Goal: Task Accomplishment & Management: Use online tool/utility

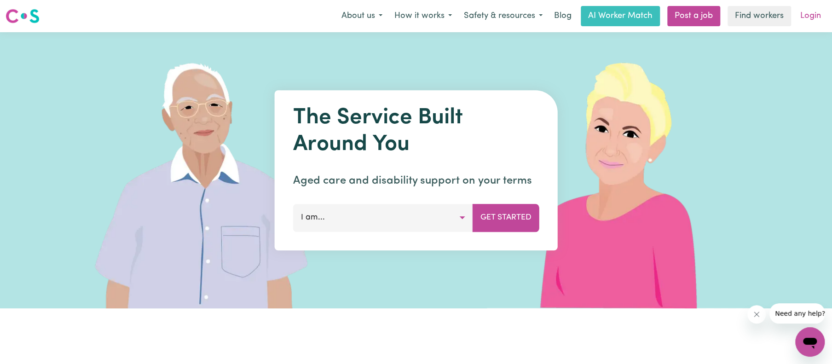
click at [809, 13] on link "Login" at bounding box center [811, 16] width 32 height 20
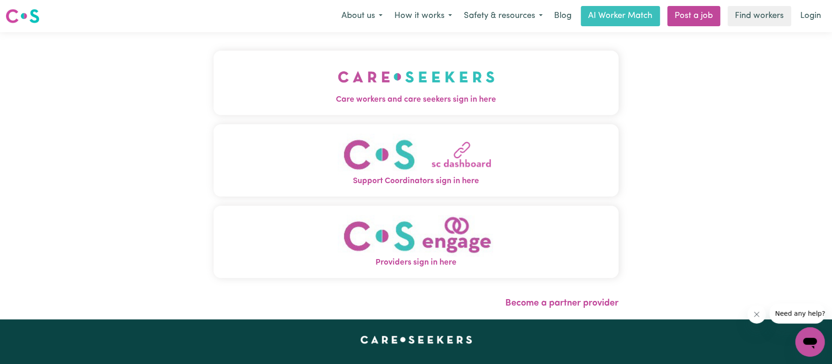
click at [437, 99] on span "Care workers and care seekers sign in here" at bounding box center [416, 100] width 405 height 12
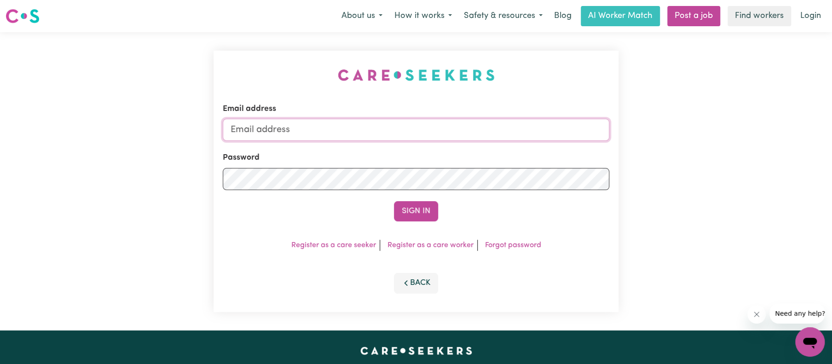
type input "[EMAIL_ADDRESS][DOMAIN_NAME]"
click at [404, 211] on button "Sign In" at bounding box center [416, 211] width 44 height 20
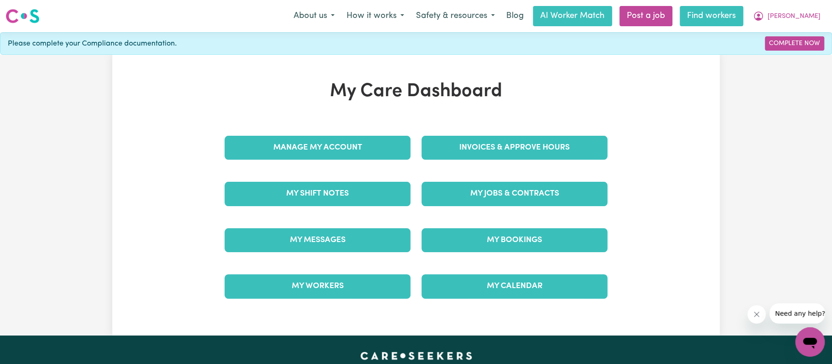
click at [735, 18] on link "Find workers" at bounding box center [712, 16] width 64 height 20
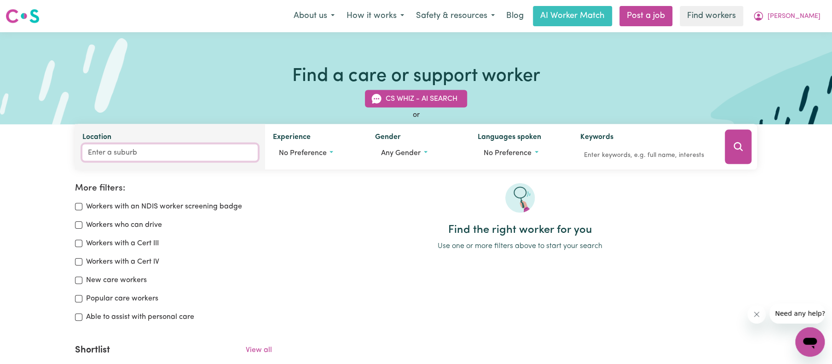
click at [163, 153] on input "Location" at bounding box center [170, 153] width 176 height 17
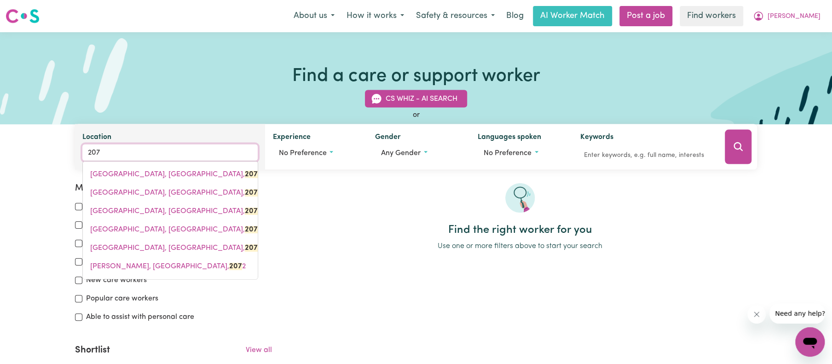
type input "2079"
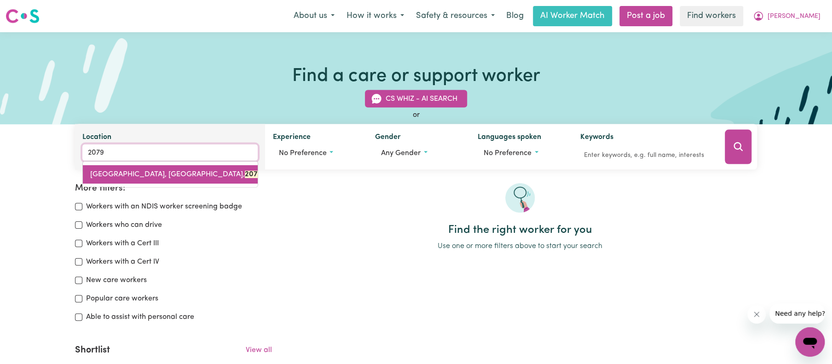
click at [157, 174] on span "[GEOGRAPHIC_DATA], [GEOGRAPHIC_DATA], 2079" at bounding box center [176, 174] width 172 height 7
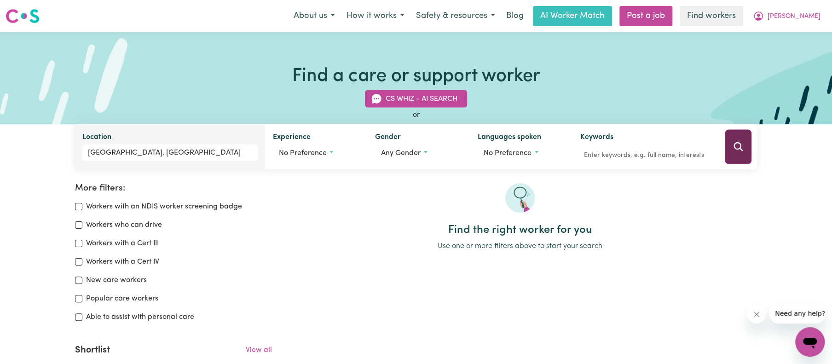
click at [739, 147] on icon "Search" at bounding box center [738, 146] width 11 height 11
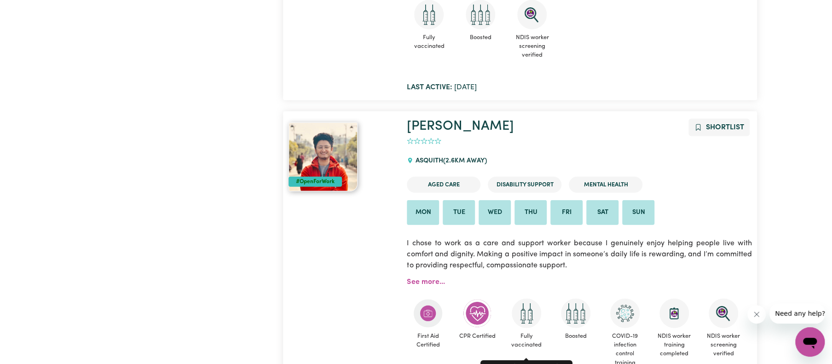
scroll to position [1558, 0]
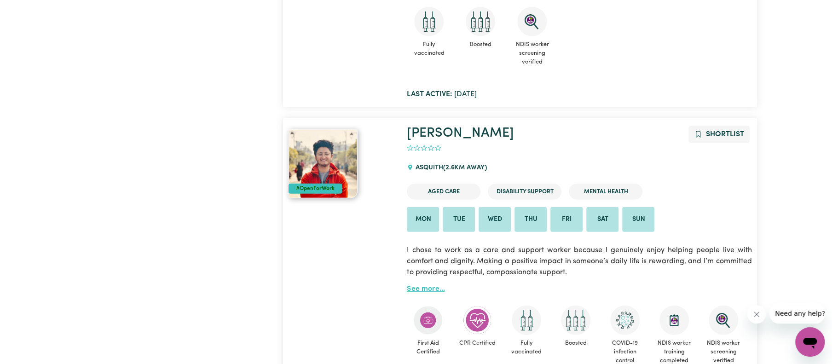
click at [428, 293] on link "See more..." at bounding box center [426, 288] width 38 height 7
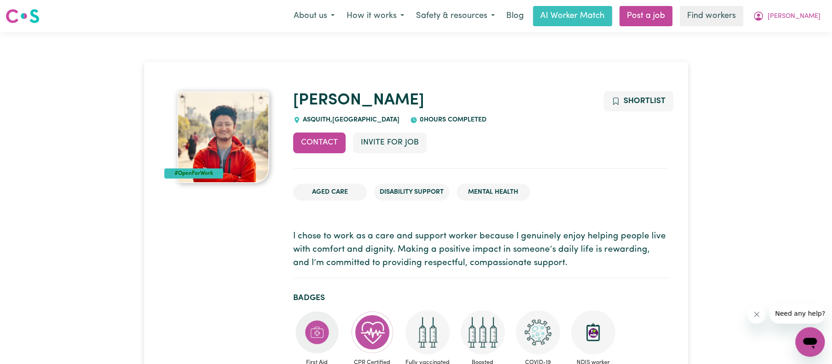
click at [198, 174] on div "#OpenForWork" at bounding box center [193, 174] width 59 height 10
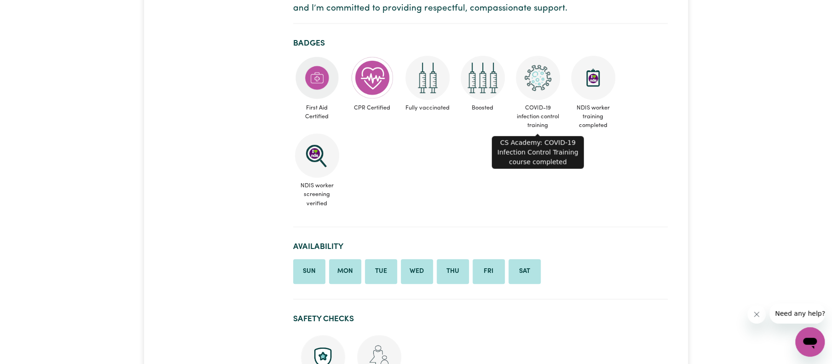
scroll to position [276, 0]
